Goal: Information Seeking & Learning: Learn about a topic

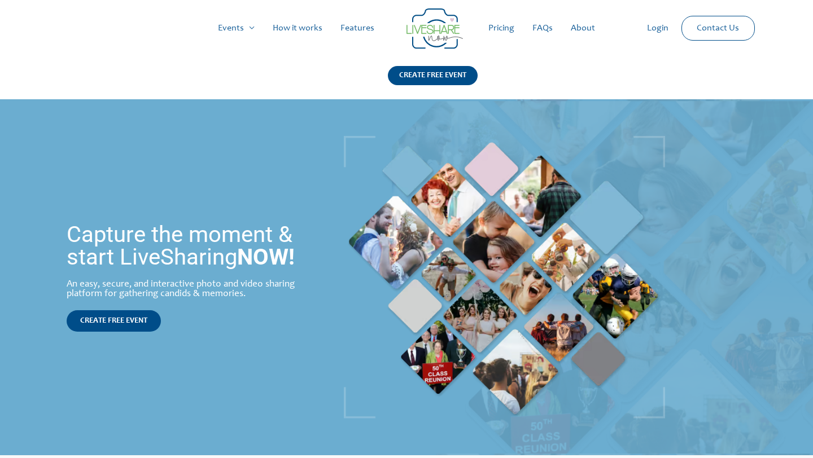
click at [494, 34] on link "Pricing" at bounding box center [501, 28] width 44 height 36
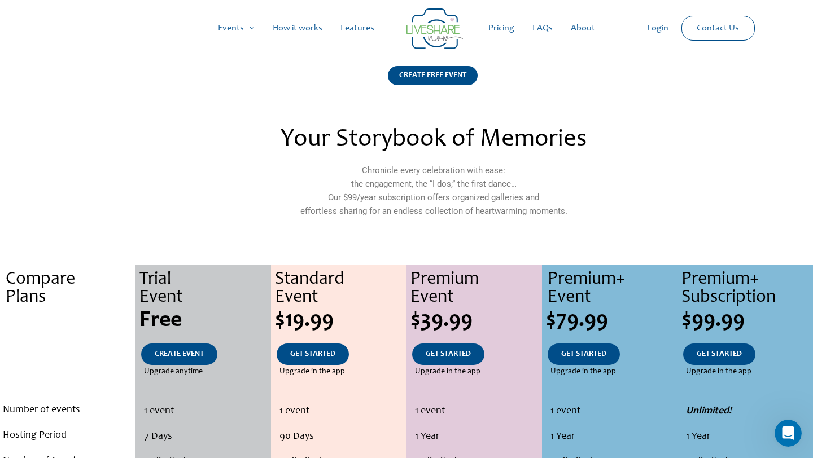
click at [543, 29] on link "FAQs" at bounding box center [542, 28] width 38 height 36
click at [310, 28] on link "How it works" at bounding box center [298, 28] width 68 height 36
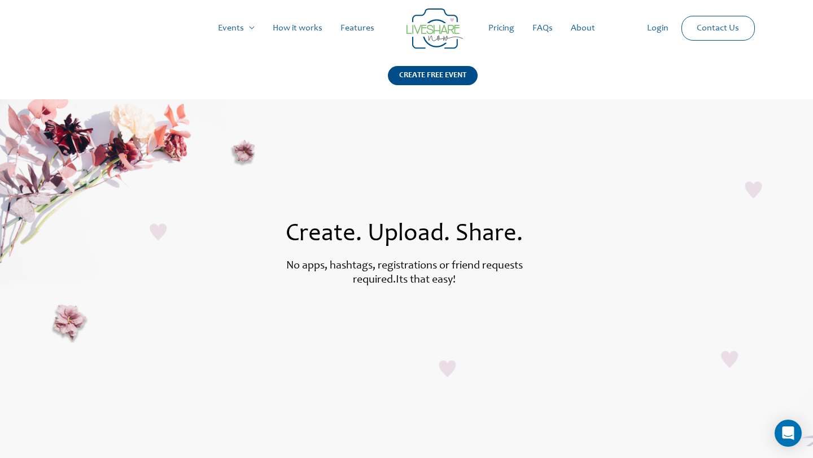
click at [503, 22] on link "Pricing" at bounding box center [501, 28] width 44 height 36
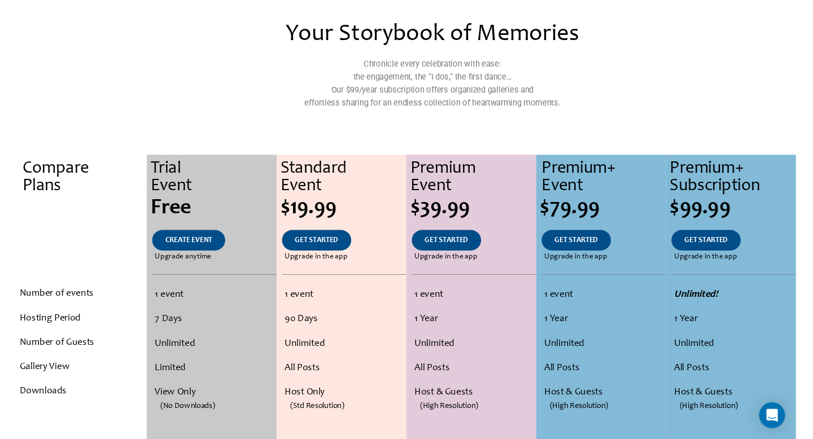
scroll to position [303, 0]
